Goal: Navigation & Orientation: Find specific page/section

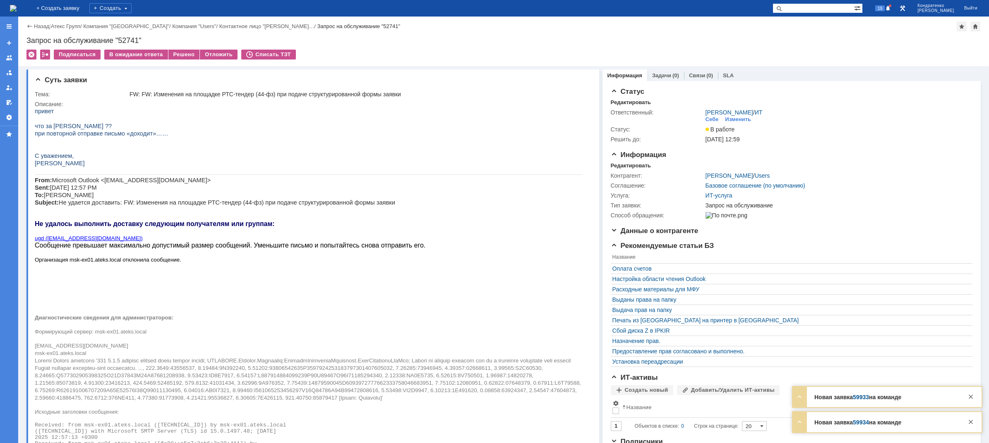
click at [17, 10] on img at bounding box center [13, 8] width 7 height 7
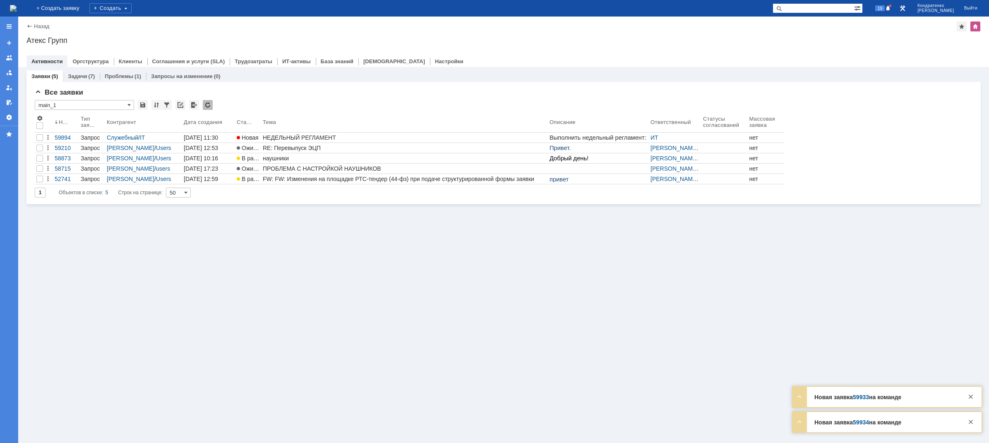
click at [861, 398] on link "59933" at bounding box center [861, 397] width 16 height 7
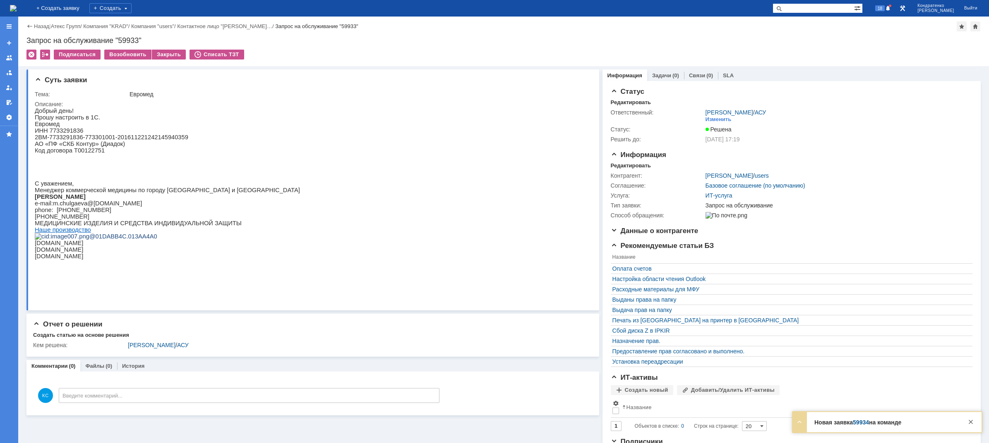
click at [17, 11] on img at bounding box center [13, 8] width 7 height 7
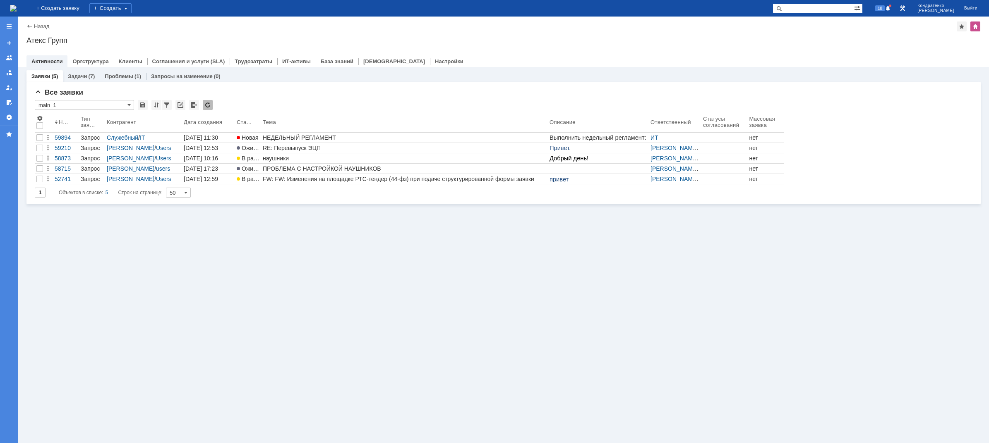
click at [283, 322] on div "Заявки (5) Задачи (7) Проблемы (1) Запросы на изменение (0) Все заявки * main_1…" at bounding box center [503, 255] width 971 height 376
click at [17, 7] on img at bounding box center [13, 8] width 7 height 7
click at [17, 12] on img at bounding box center [13, 8] width 7 height 7
